Goal: Book appointment/travel/reservation

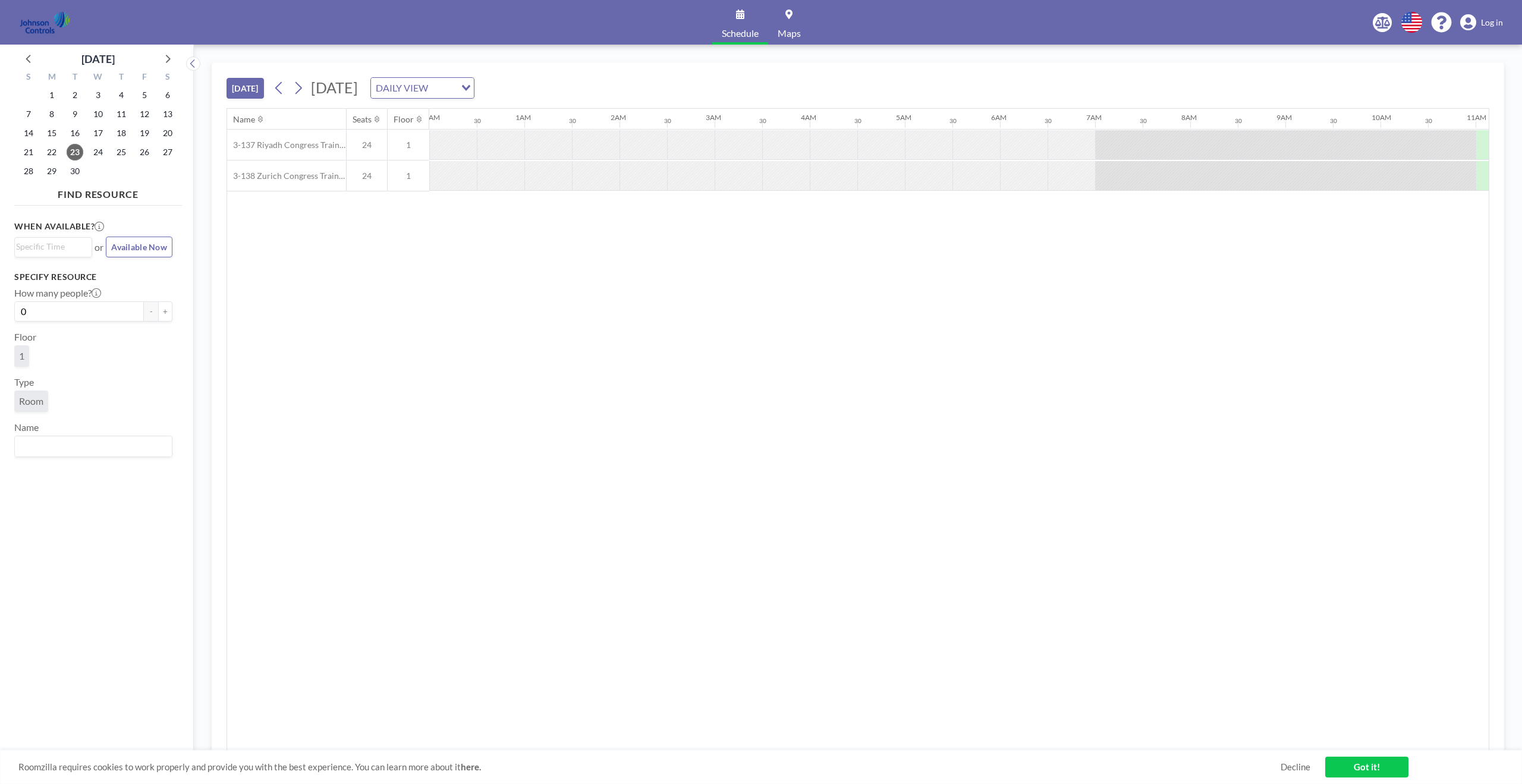
scroll to position [0, 999]
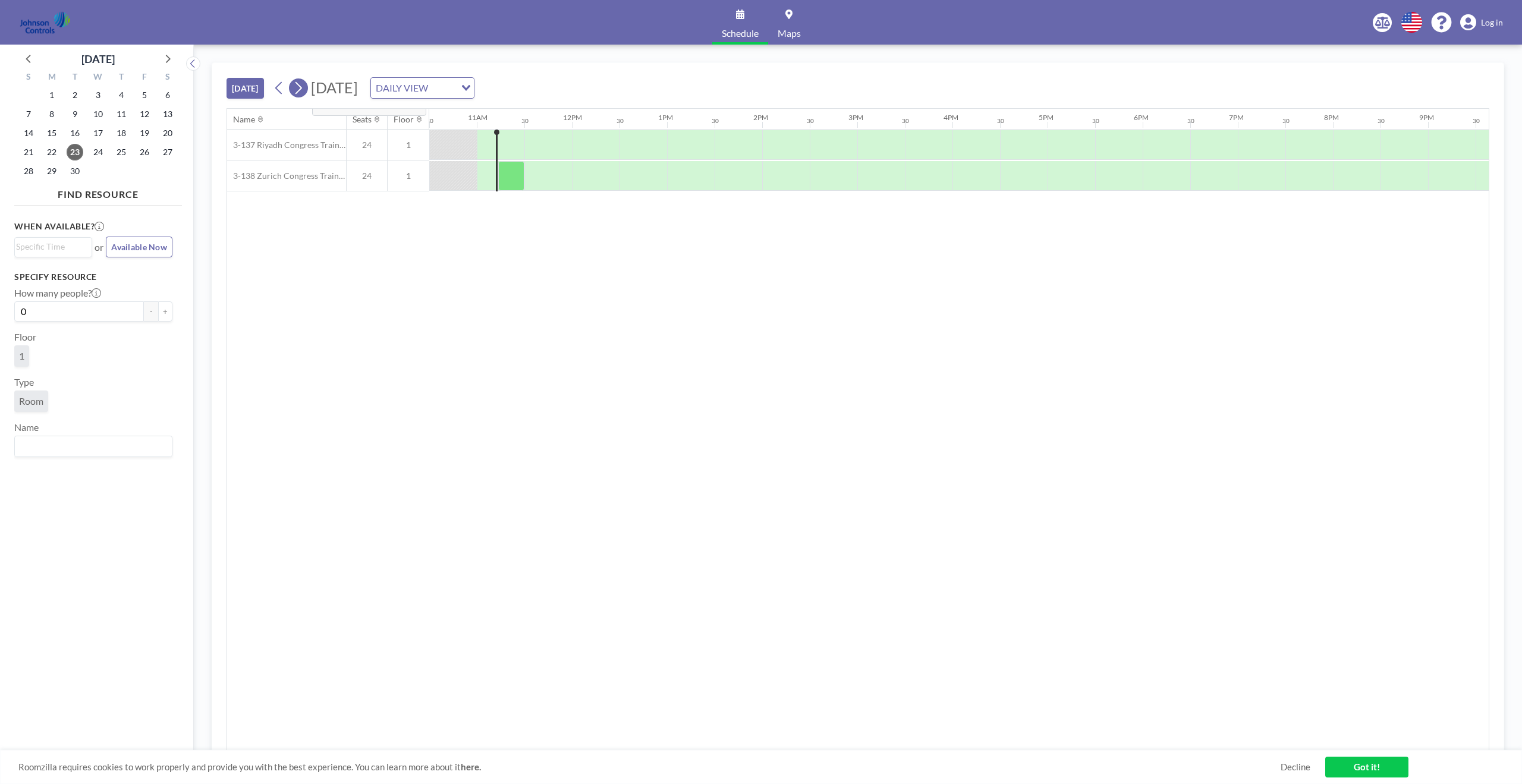
click at [303, 85] on icon at bounding box center [298, 88] width 11 height 18
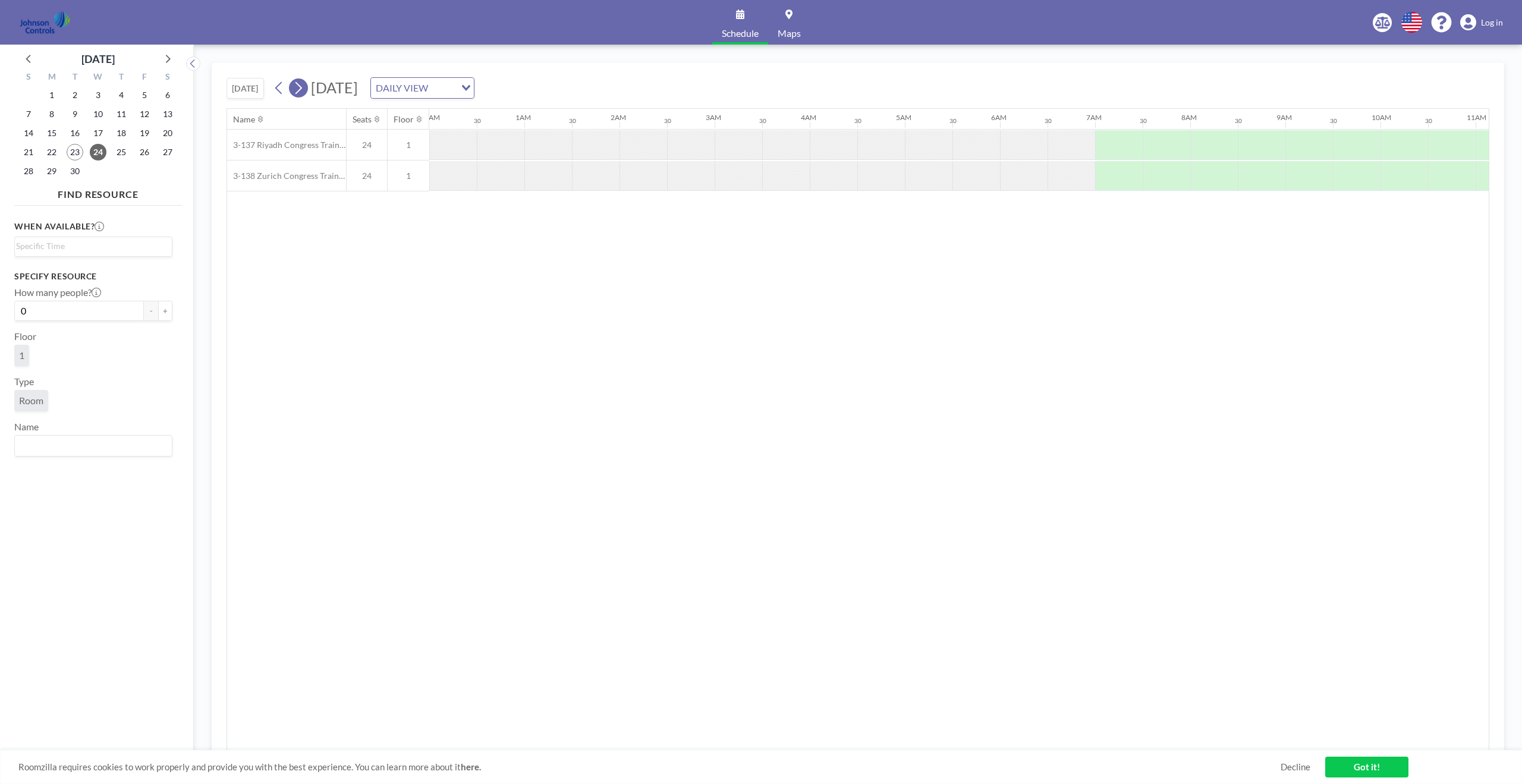
scroll to position [0, 713]
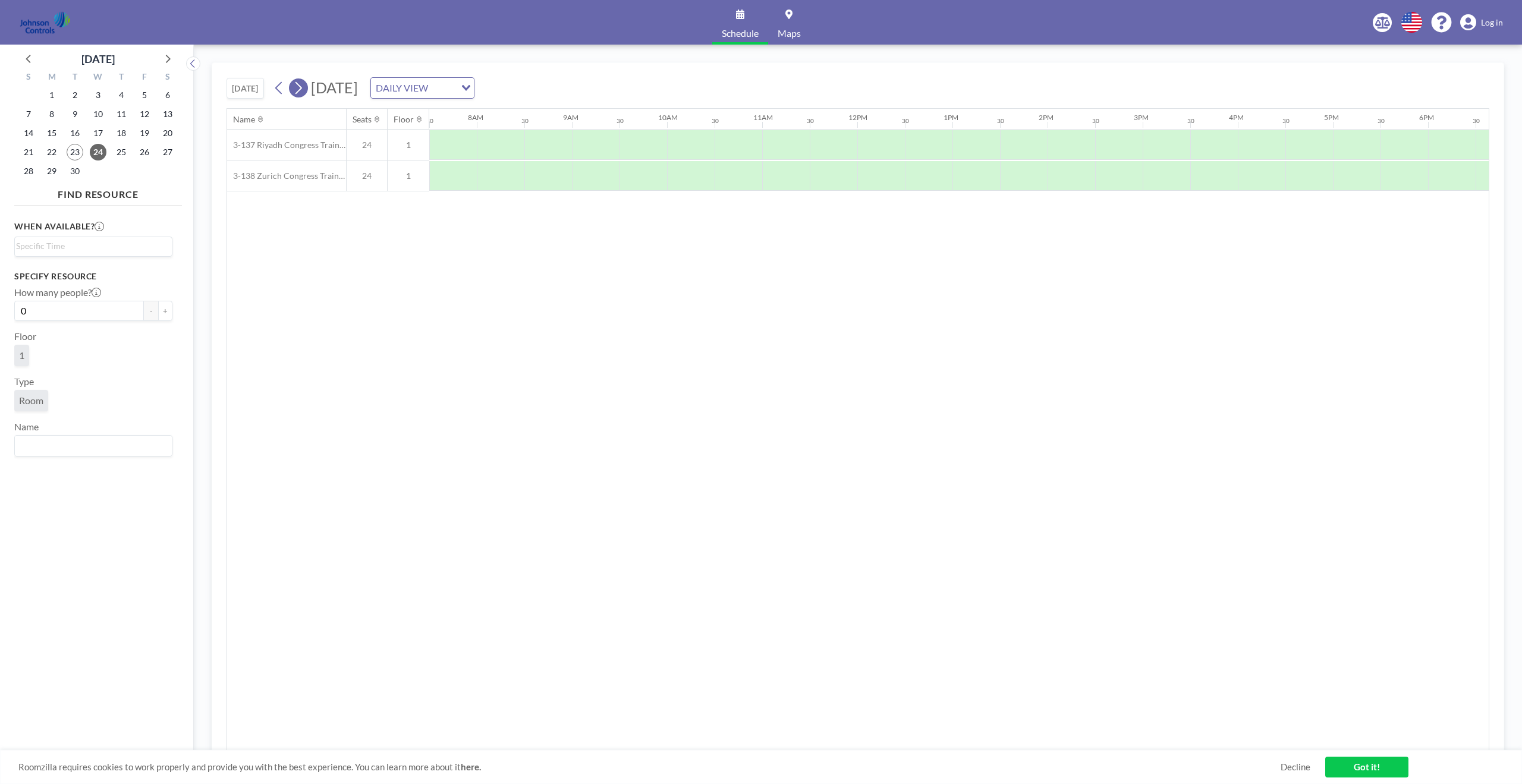
click at [303, 85] on icon at bounding box center [298, 88] width 11 height 18
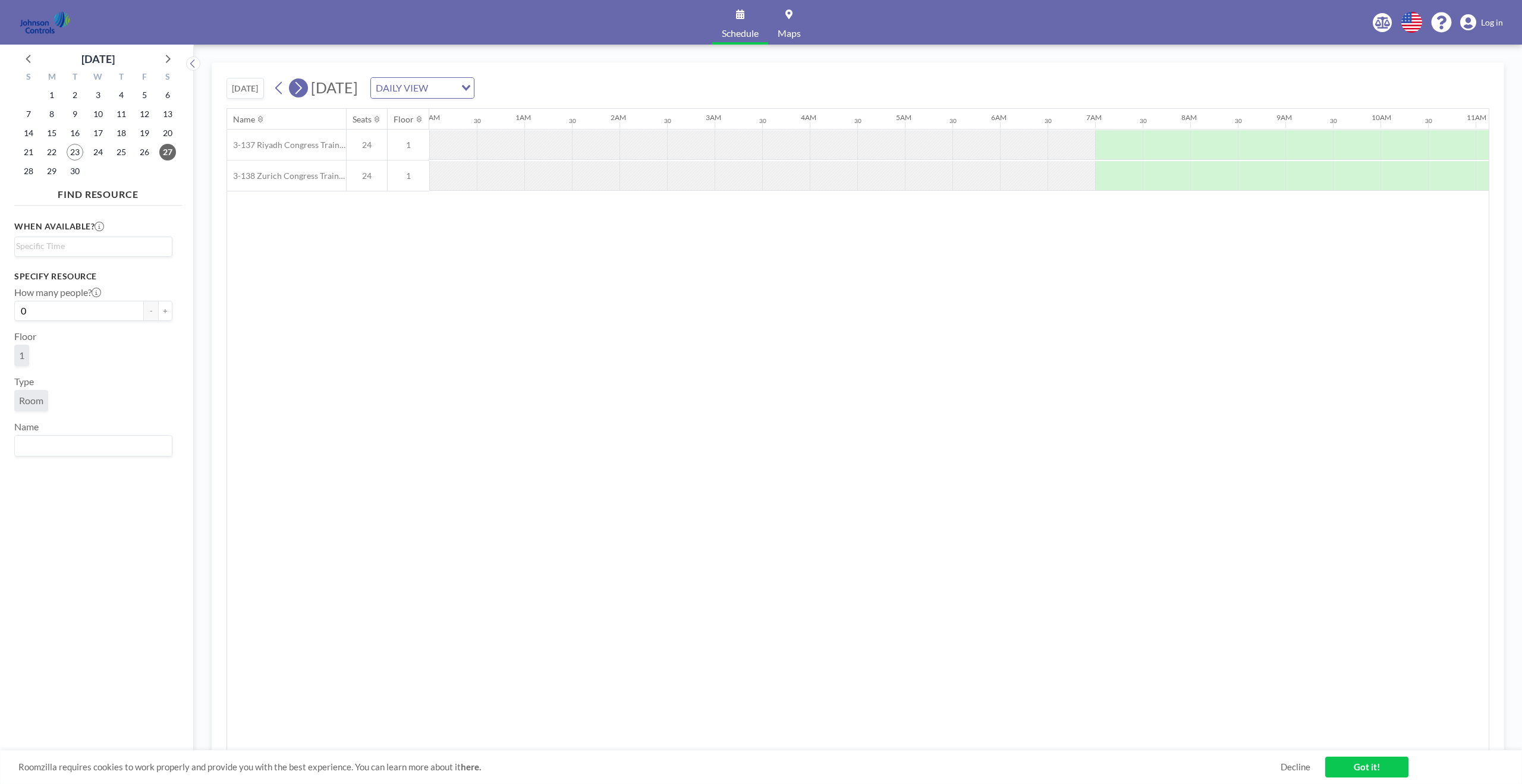
click at [303, 85] on icon at bounding box center [298, 88] width 11 height 18
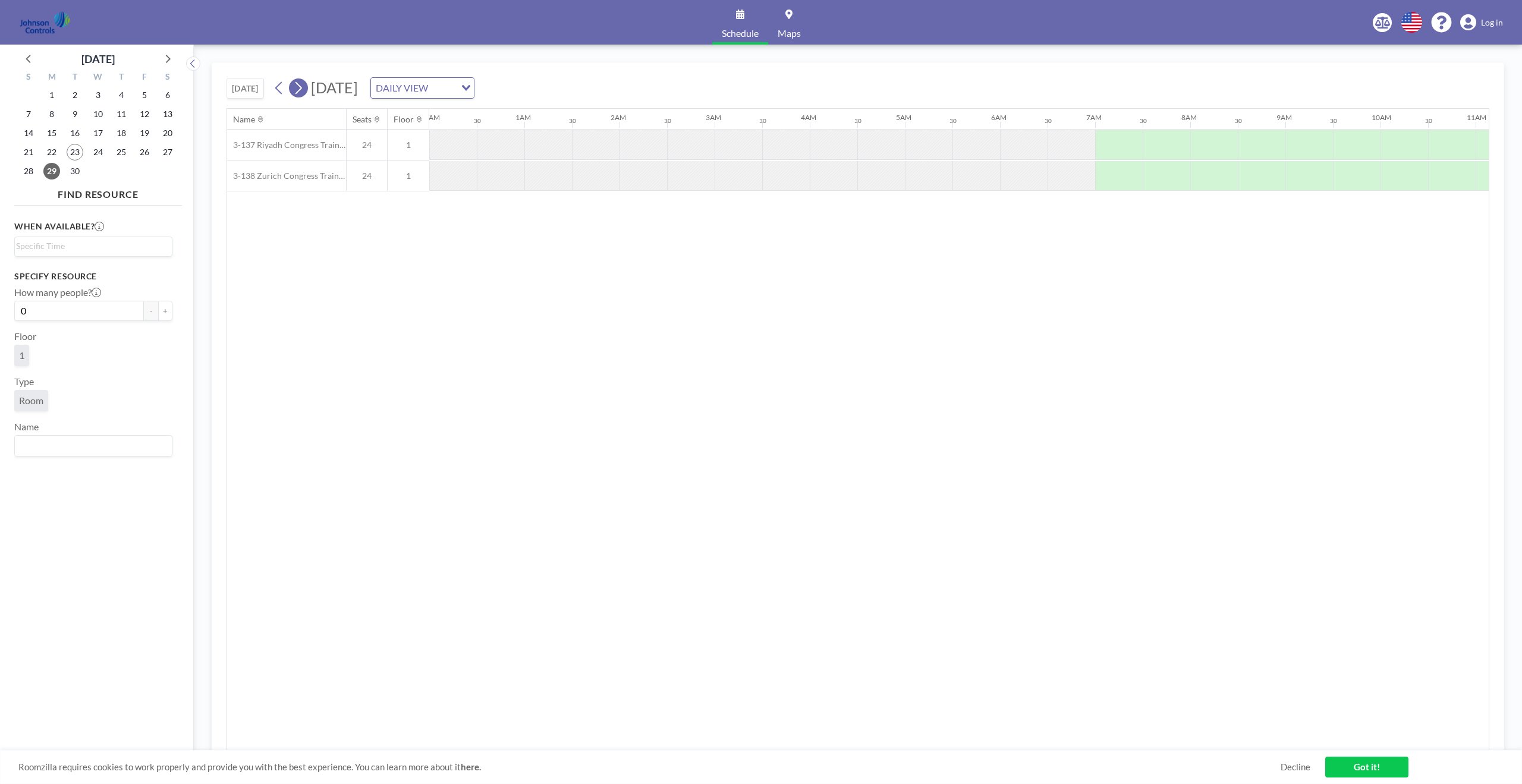
scroll to position [0, 0]
click at [303, 85] on icon at bounding box center [298, 88] width 11 height 18
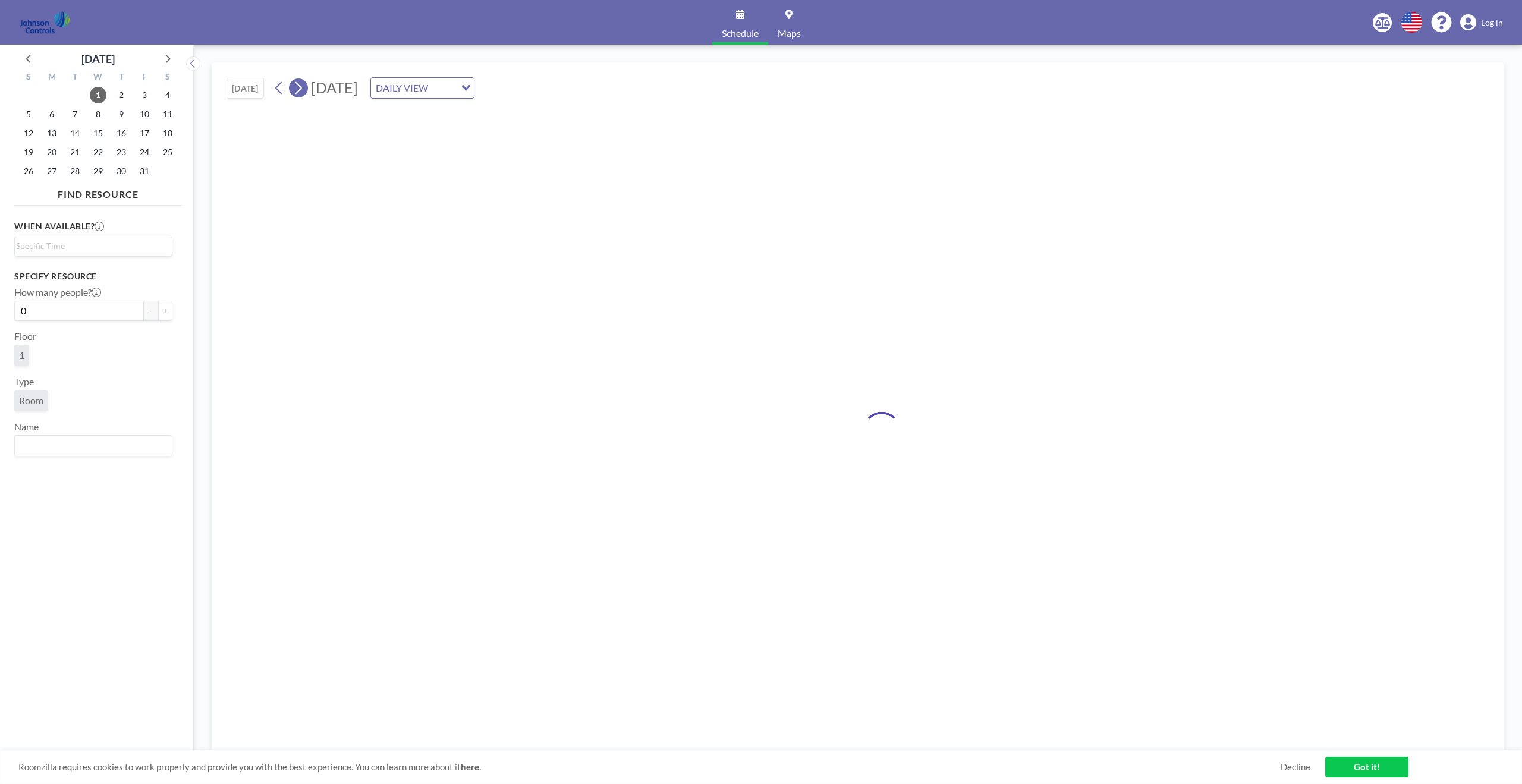
click at [303, 85] on icon at bounding box center [298, 88] width 11 height 18
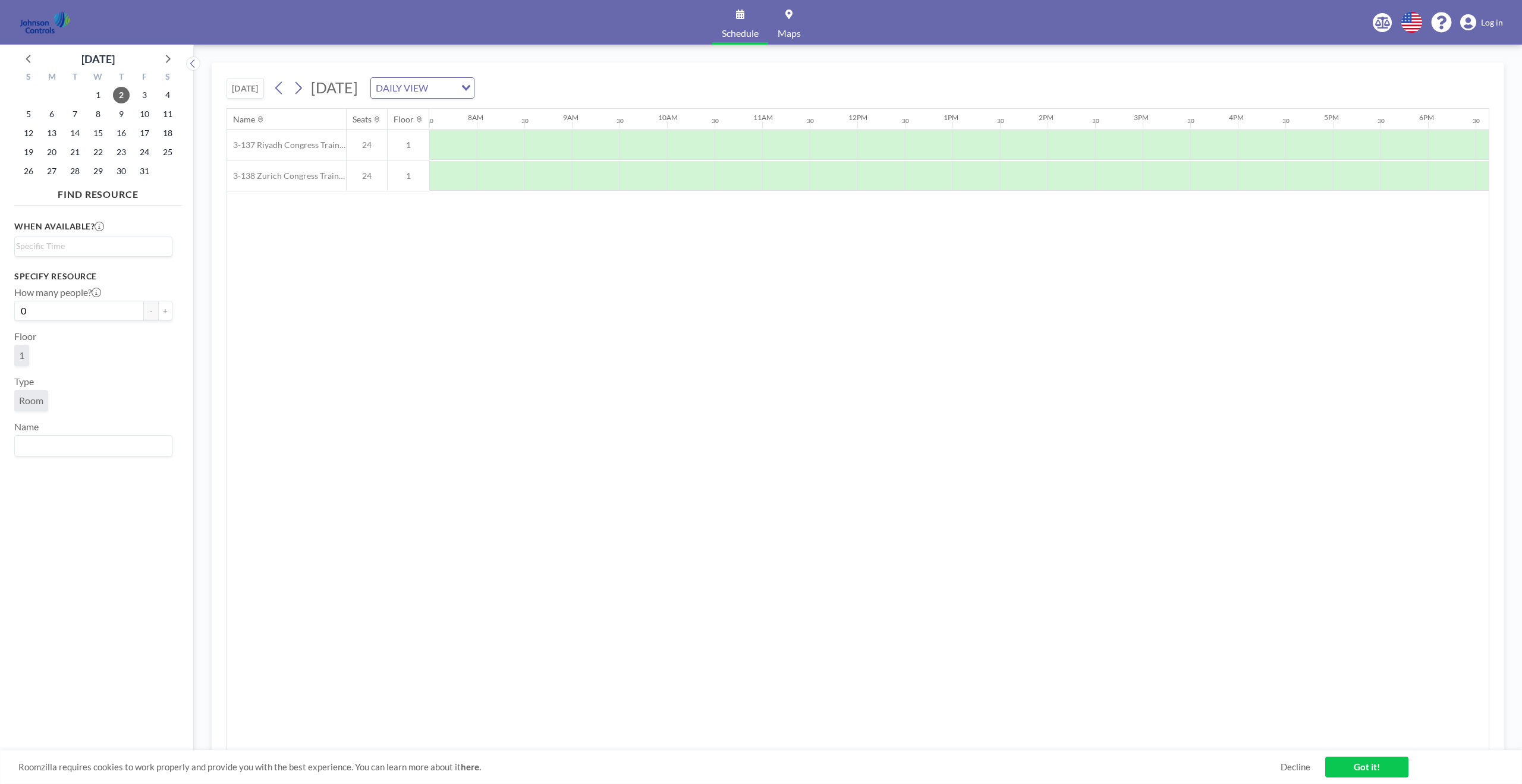
click at [41, 31] on img at bounding box center [45, 22] width 52 height 23
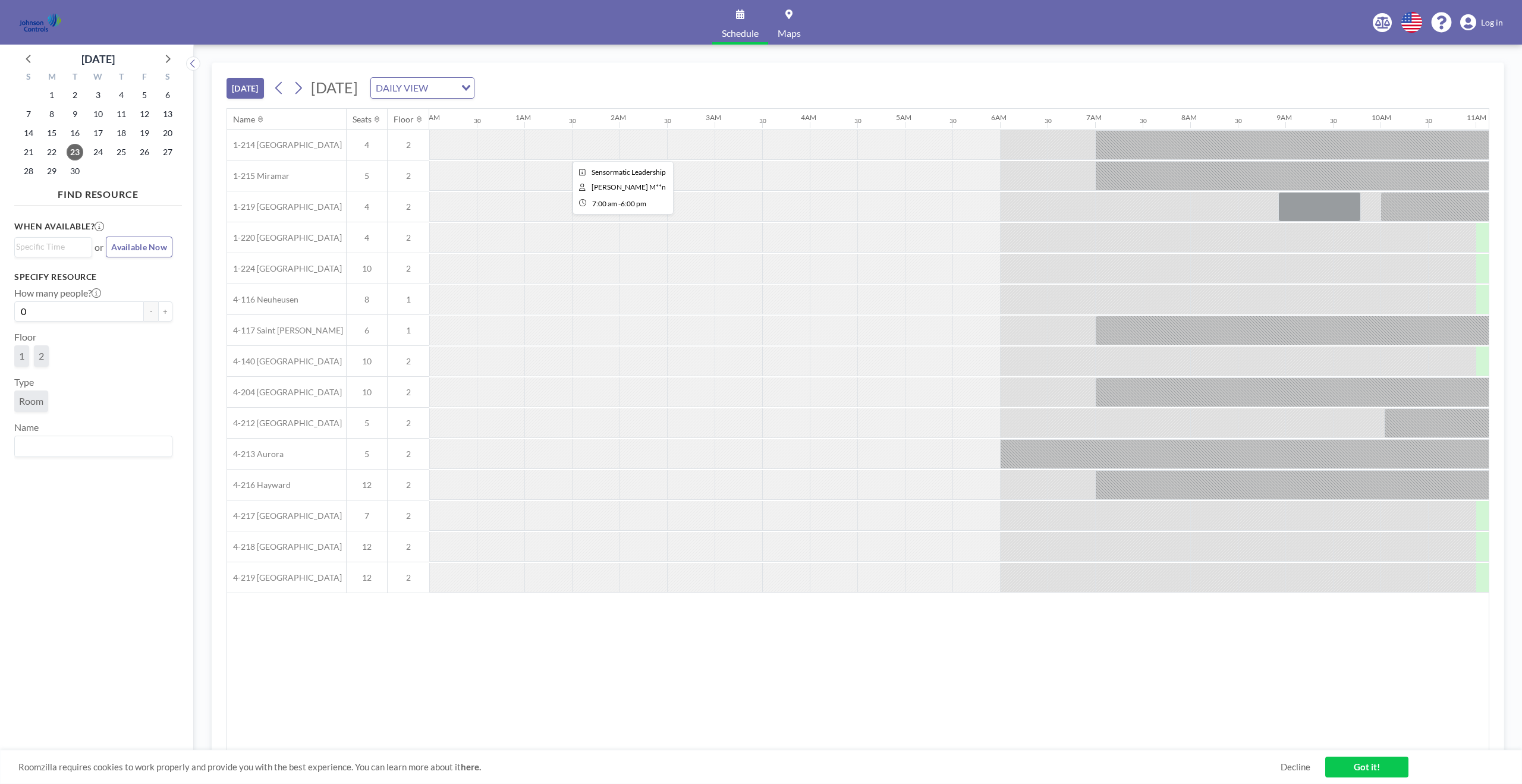
scroll to position [0, 999]
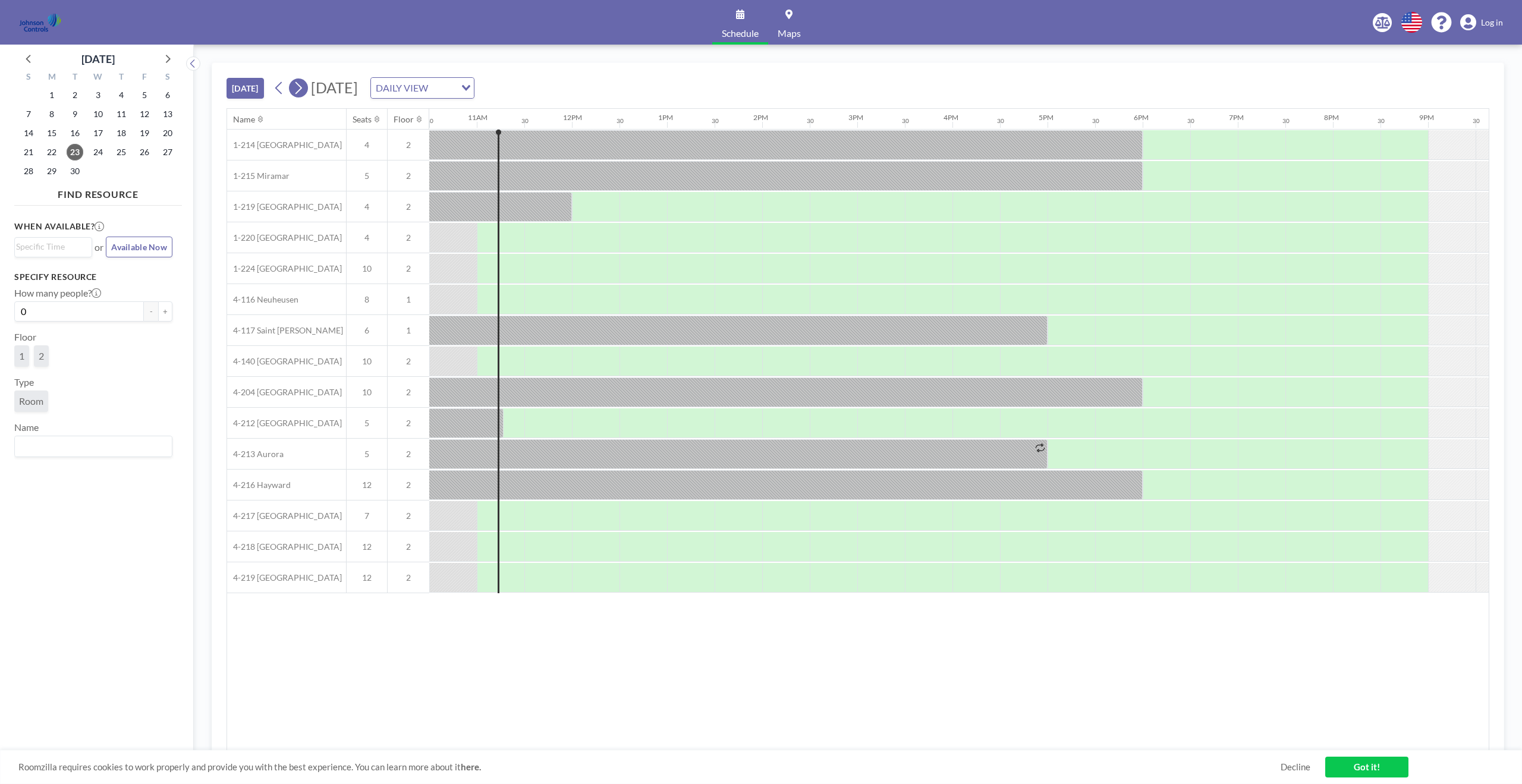
click at [302, 85] on icon at bounding box center [298, 88] width 6 height 13
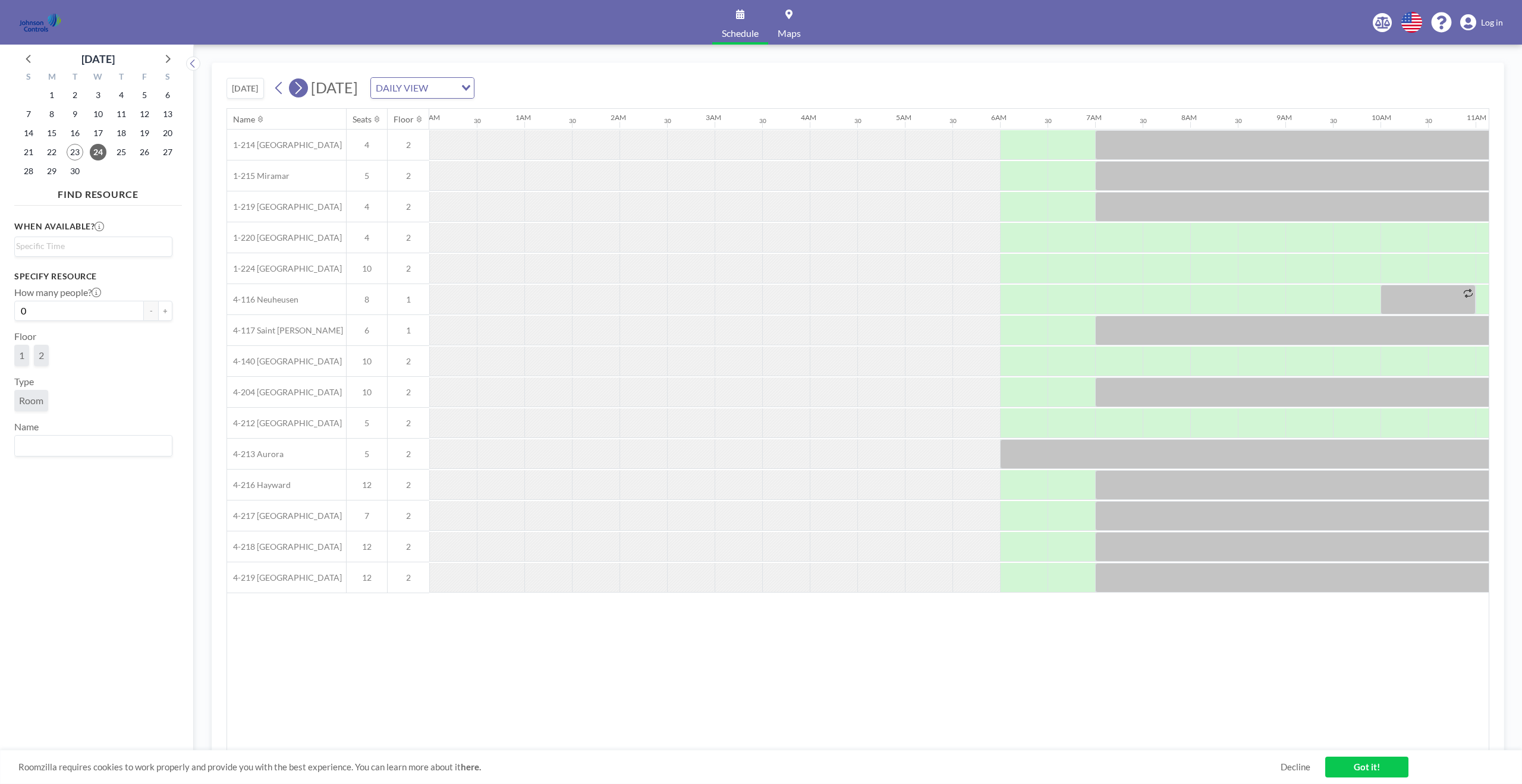
scroll to position [0, 713]
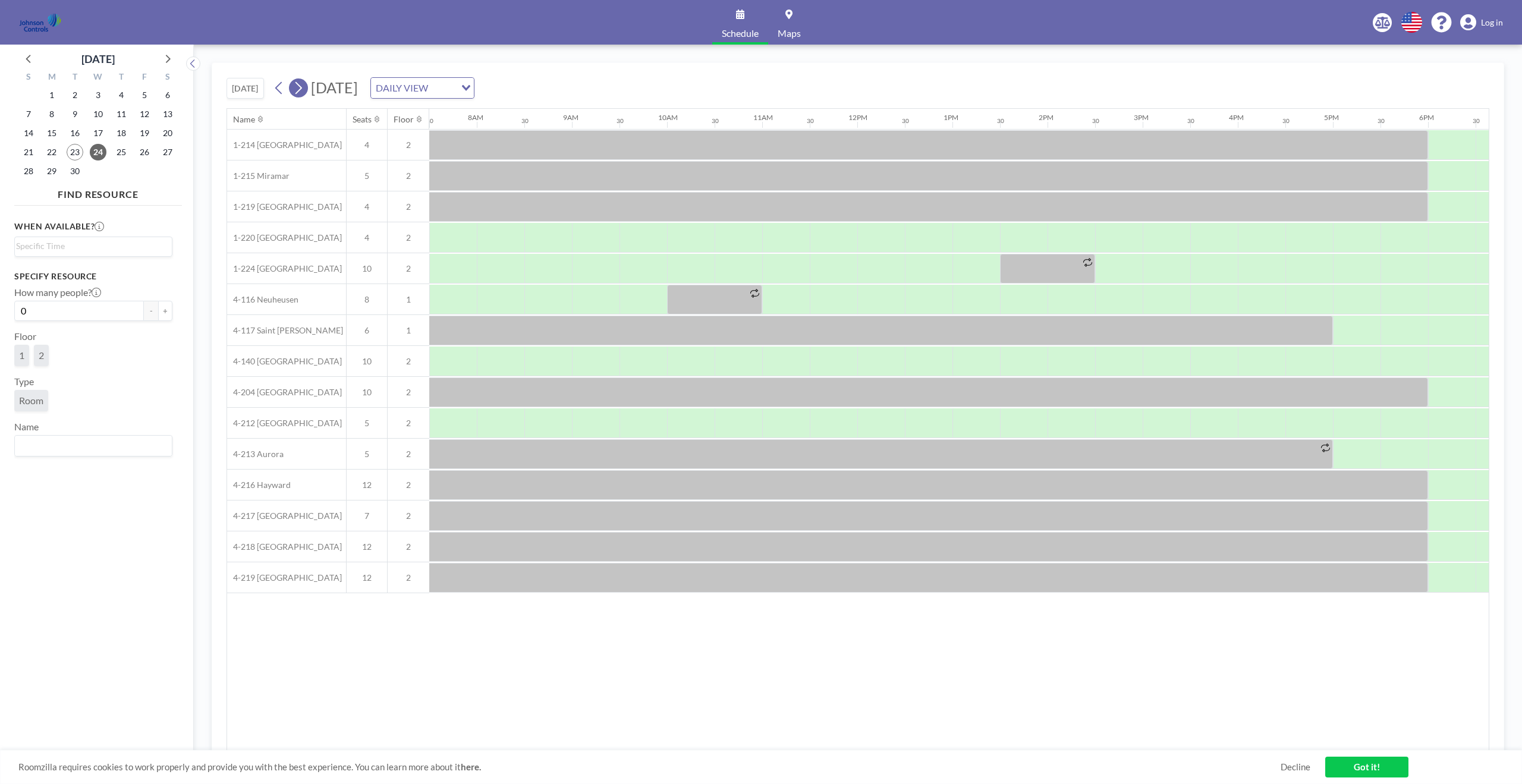
click at [298, 78] on button at bounding box center [298, 88] width 19 height 19
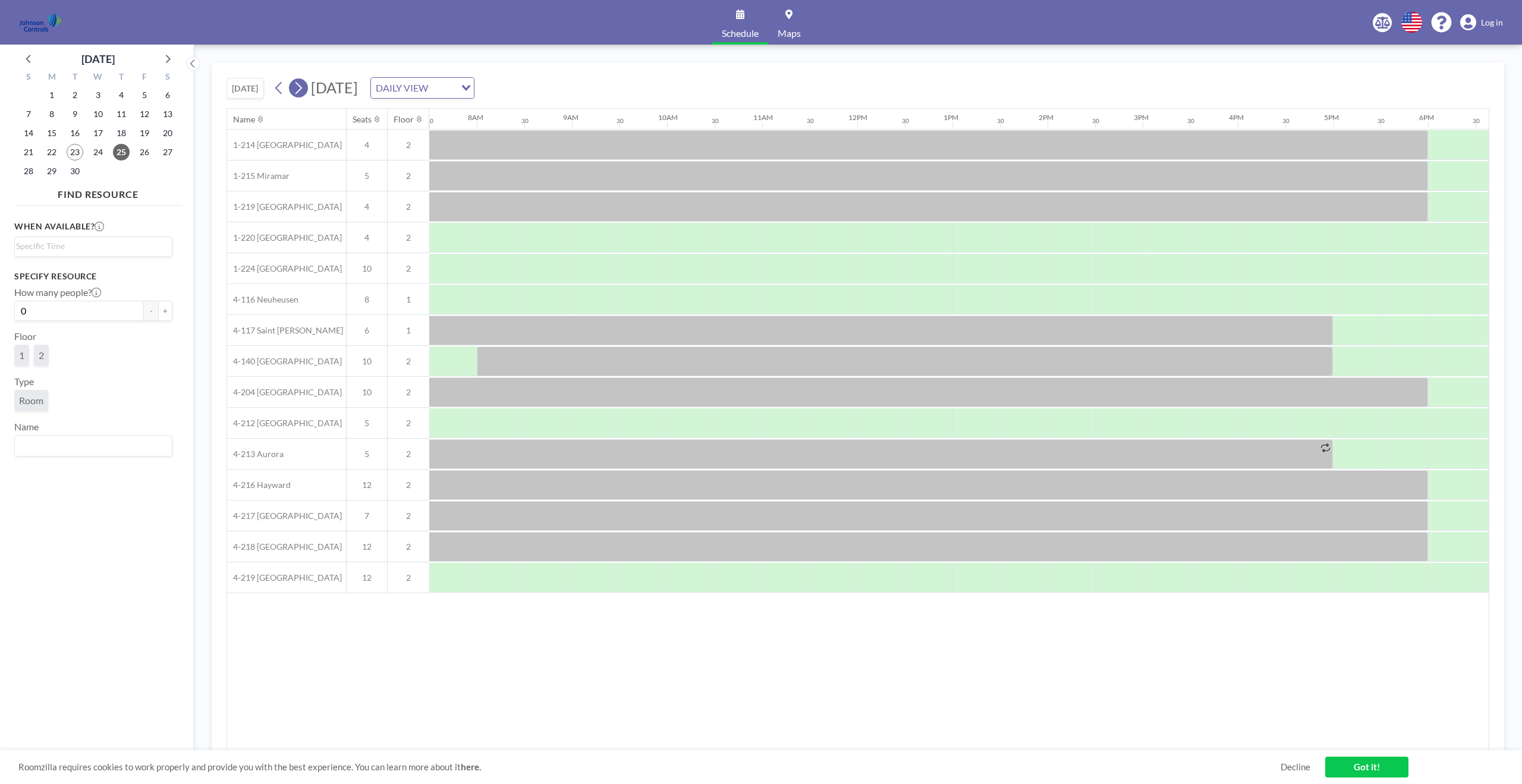
click at [298, 80] on icon at bounding box center [298, 88] width 11 height 18
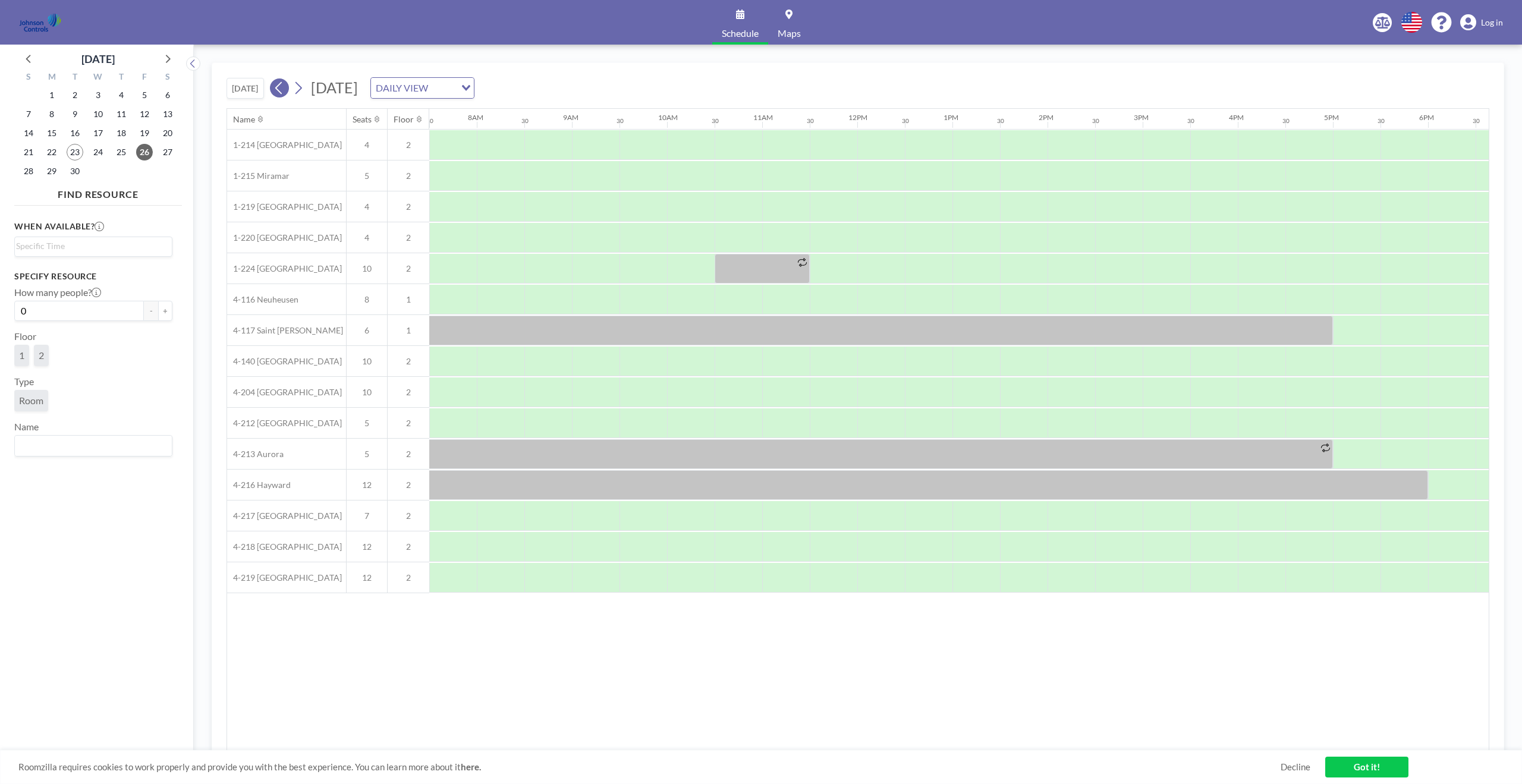
click at [285, 89] on icon at bounding box center [279, 88] width 11 height 18
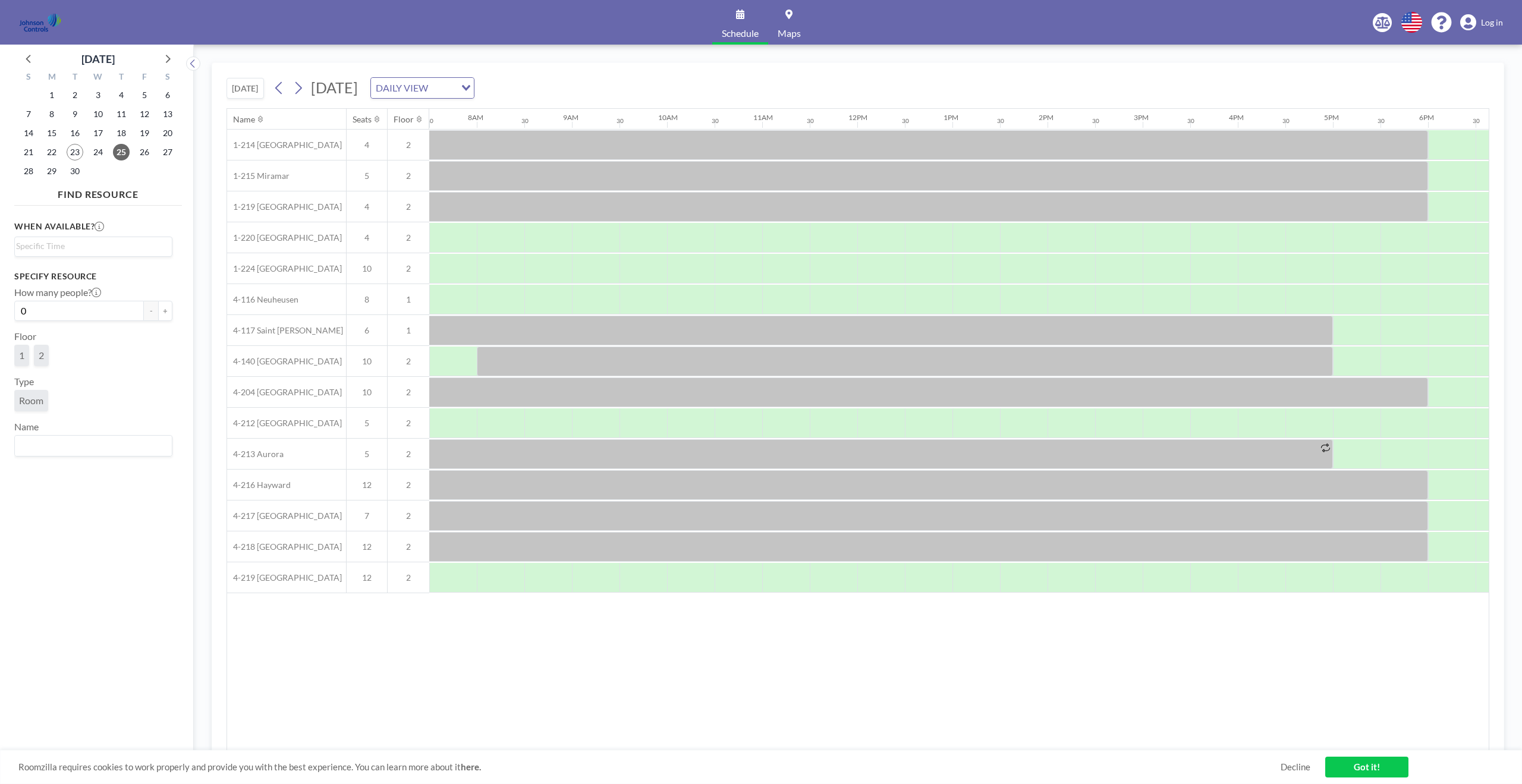
click at [243, 86] on button "[DATE]" at bounding box center [245, 88] width 38 height 21
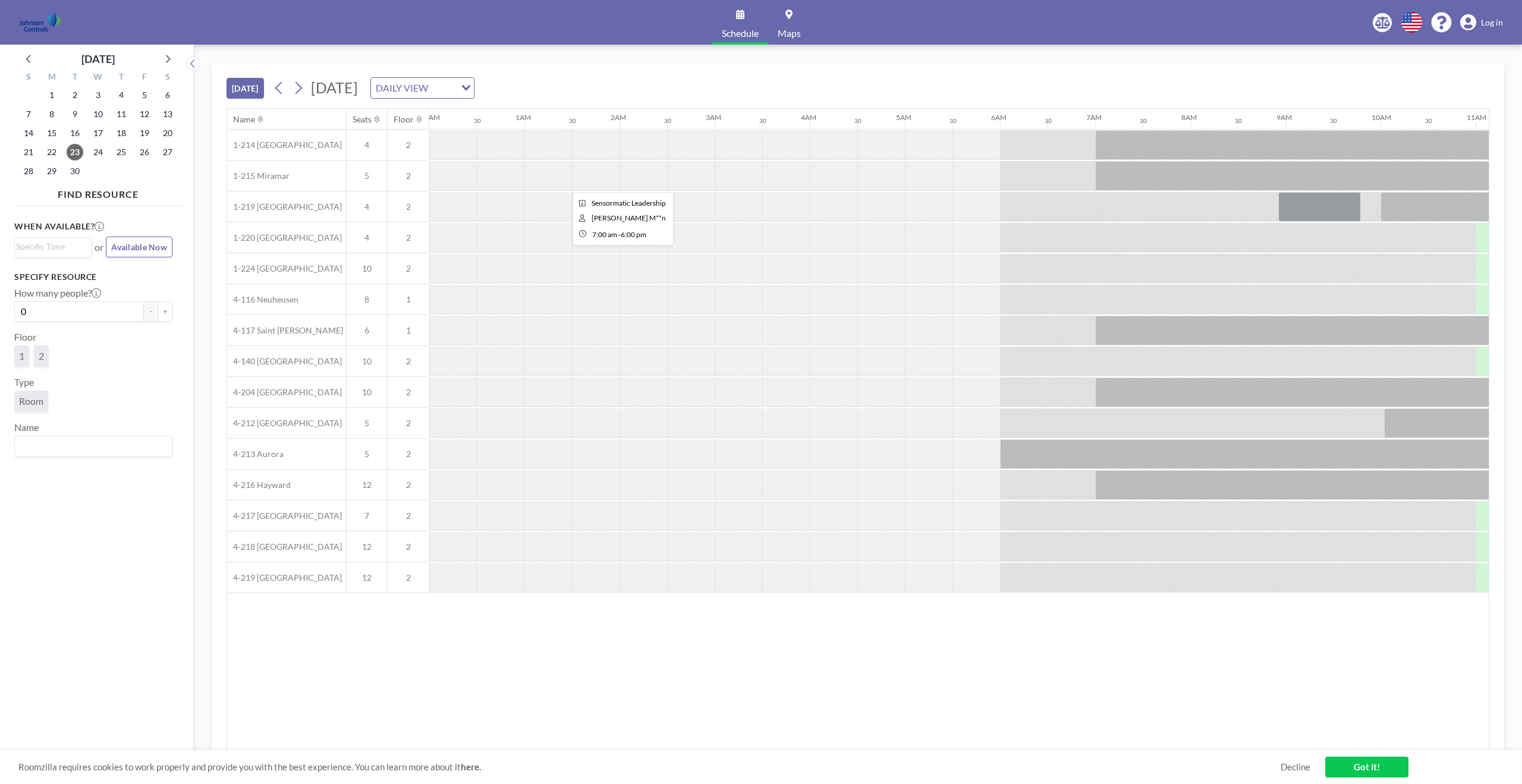
scroll to position [0, 999]
